Goal: Information Seeking & Learning: Check status

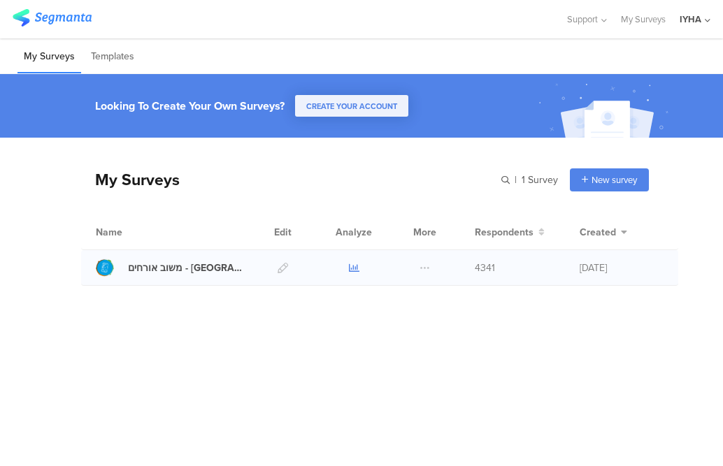
click at [351, 267] on icon at bounding box center [354, 268] width 10 height 10
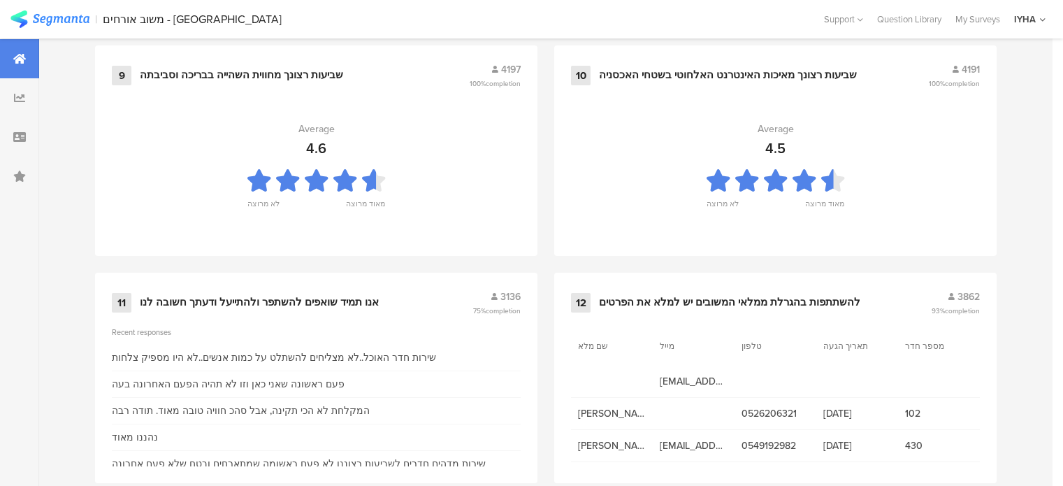
scroll to position [1565, 0]
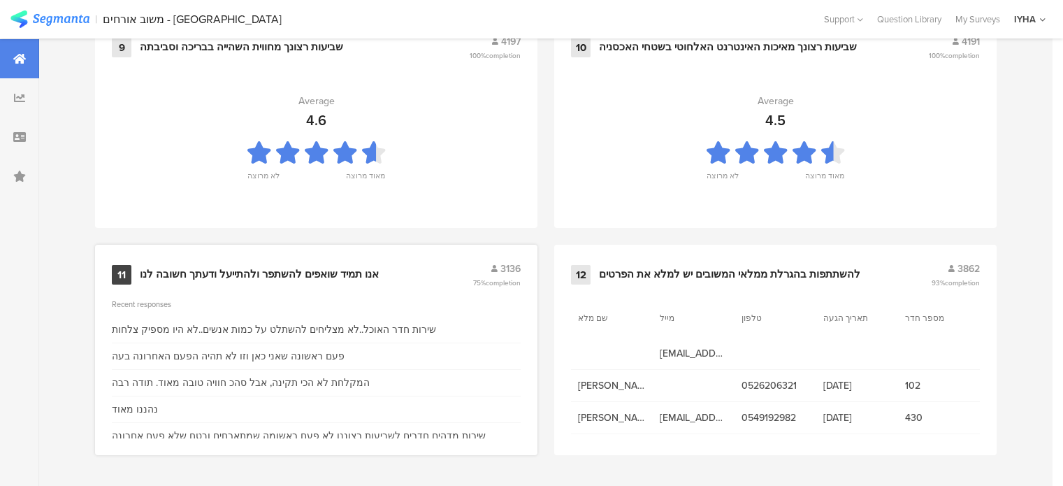
click at [249, 270] on div "אנו תמיד שואפים להשתפר ולהתייעל ודעתך חשובה לנו" at bounding box center [259, 275] width 239 height 14
